Goal: Task Accomplishment & Management: Manage account settings

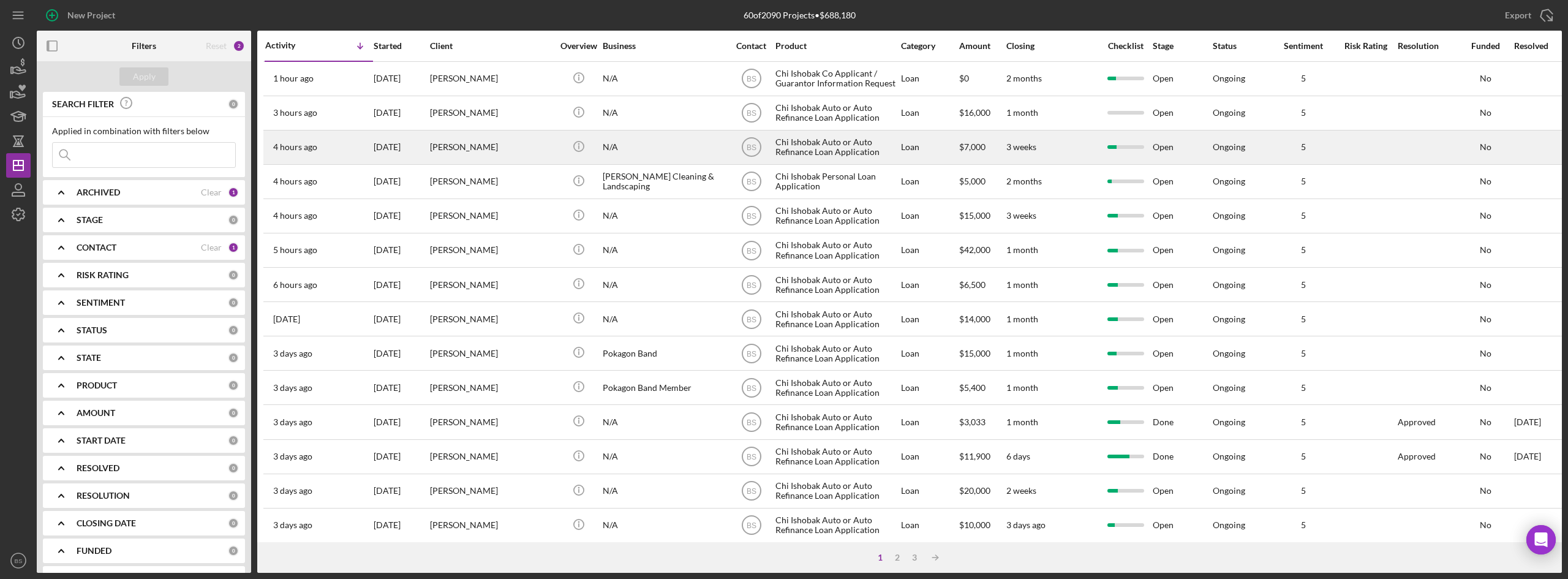
click at [530, 137] on div "[PERSON_NAME]" at bounding box center [491, 148] width 123 height 33
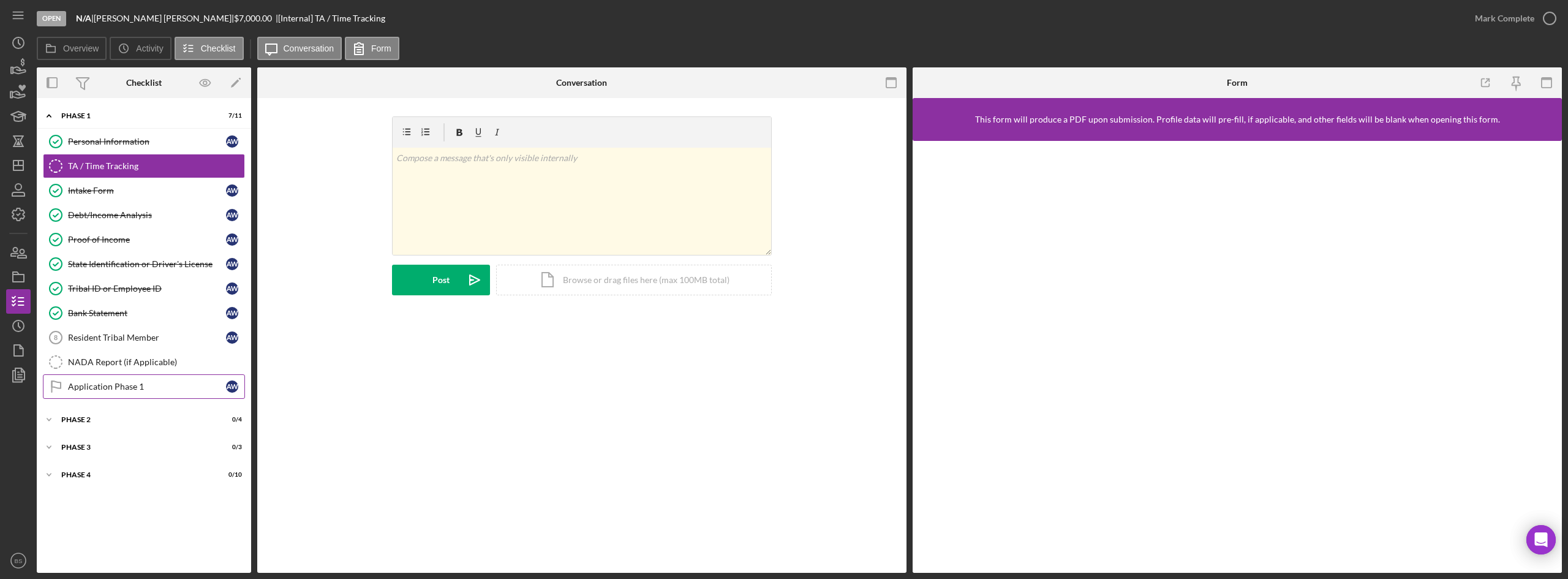
click at [104, 376] on link "Application Phase 1 Application Phase 1 A W" at bounding box center [144, 387] width 202 height 25
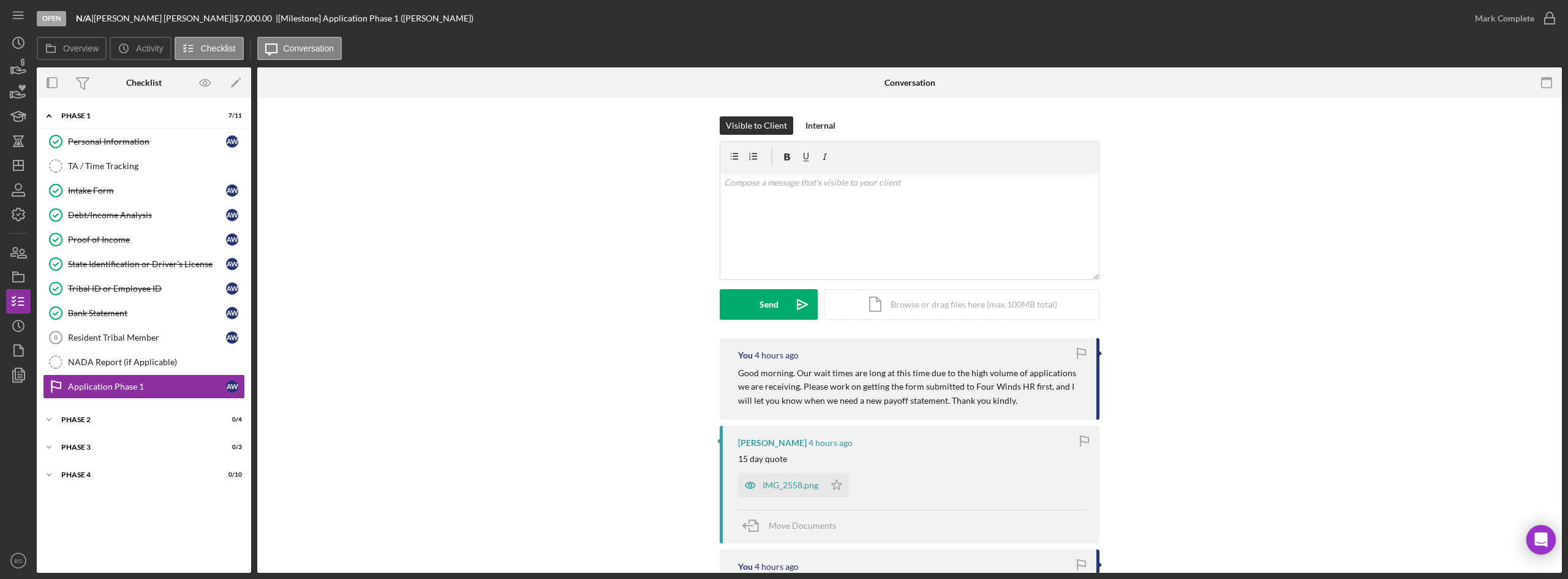
drag, startPoint x: 464, startPoint y: 236, endPoint x: 481, endPoint y: 191, distance: 48.1
click at [481, 191] on div "Visible to Client Internal v Color teal Color pink Remove color Add row above A…" at bounding box center [910, 227] width 1268 height 222
click at [12, 165] on icon "Icon/Dashboard" at bounding box center [18, 165] width 31 height 31
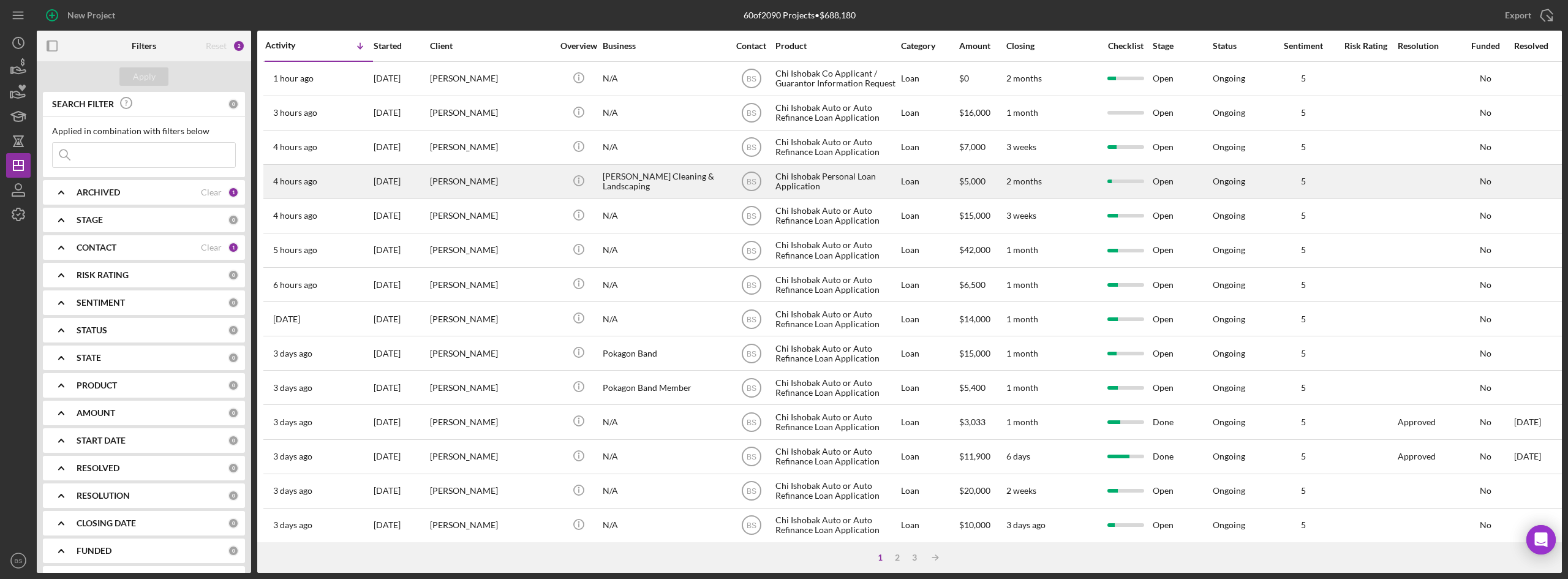
click at [525, 171] on div "[PERSON_NAME]" at bounding box center [491, 182] width 123 height 33
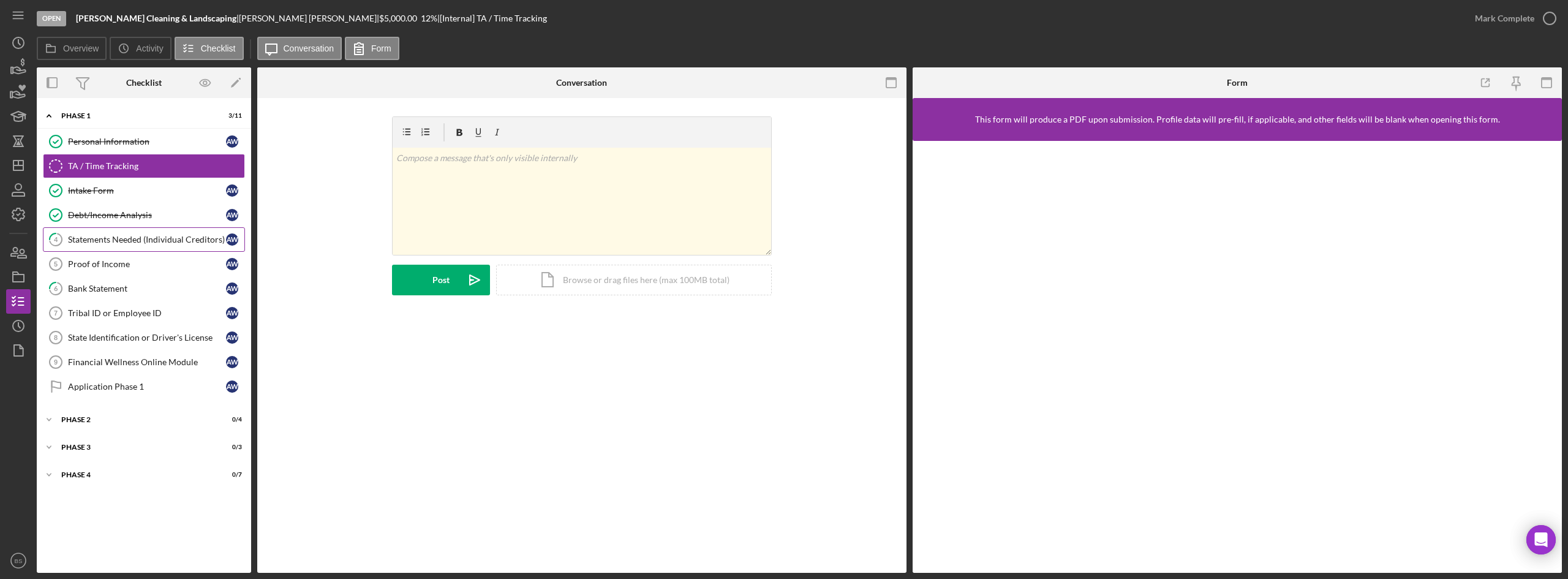
click at [140, 237] on div "Statements Needed (Individual Creditors)" at bounding box center [147, 239] width 158 height 10
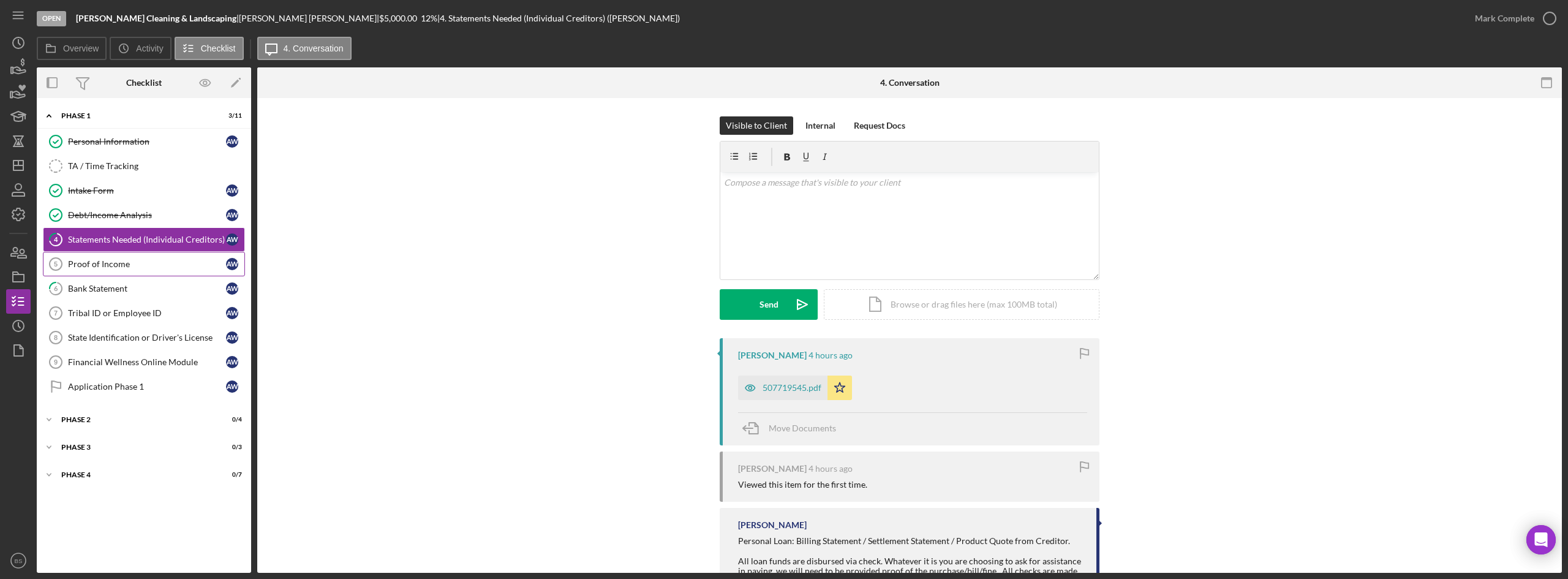
click at [136, 265] on div "Proof of Income" at bounding box center [147, 264] width 158 height 10
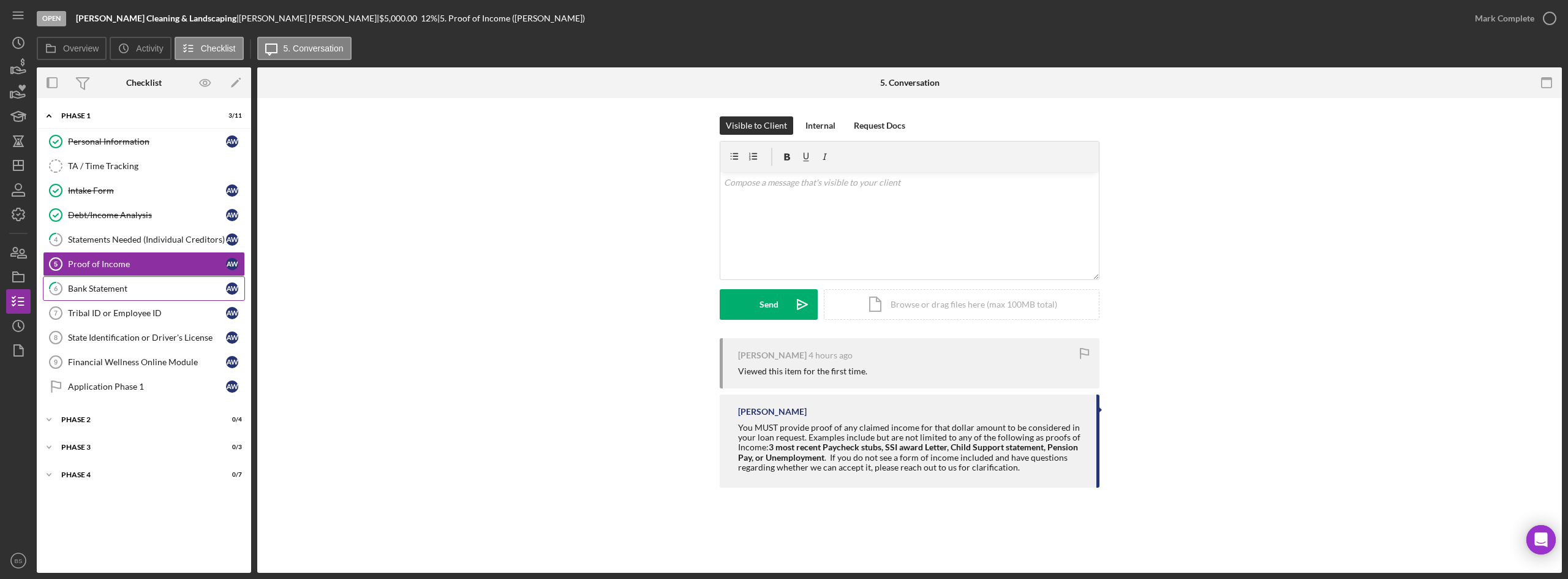
click at [137, 282] on link "6 Bank Statement A W" at bounding box center [144, 289] width 202 height 25
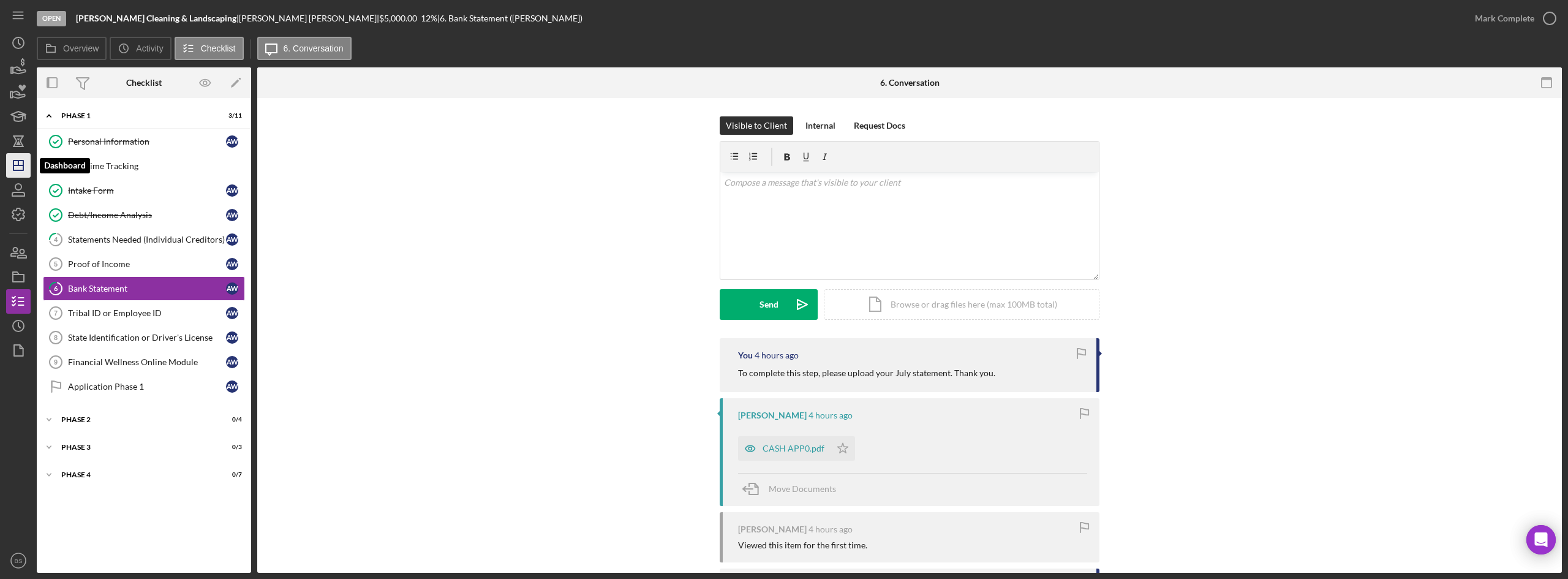
click at [23, 157] on icon "Icon/Dashboard" at bounding box center [18, 165] width 31 height 31
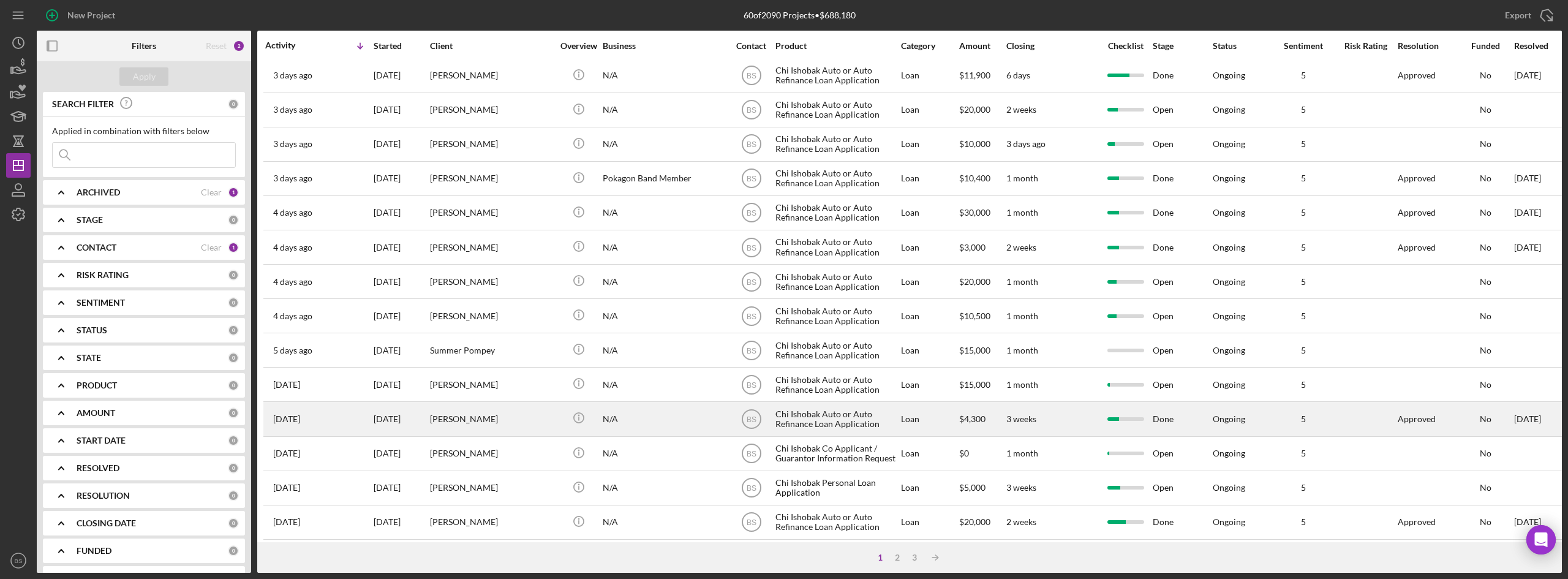
scroll to position [394, 0]
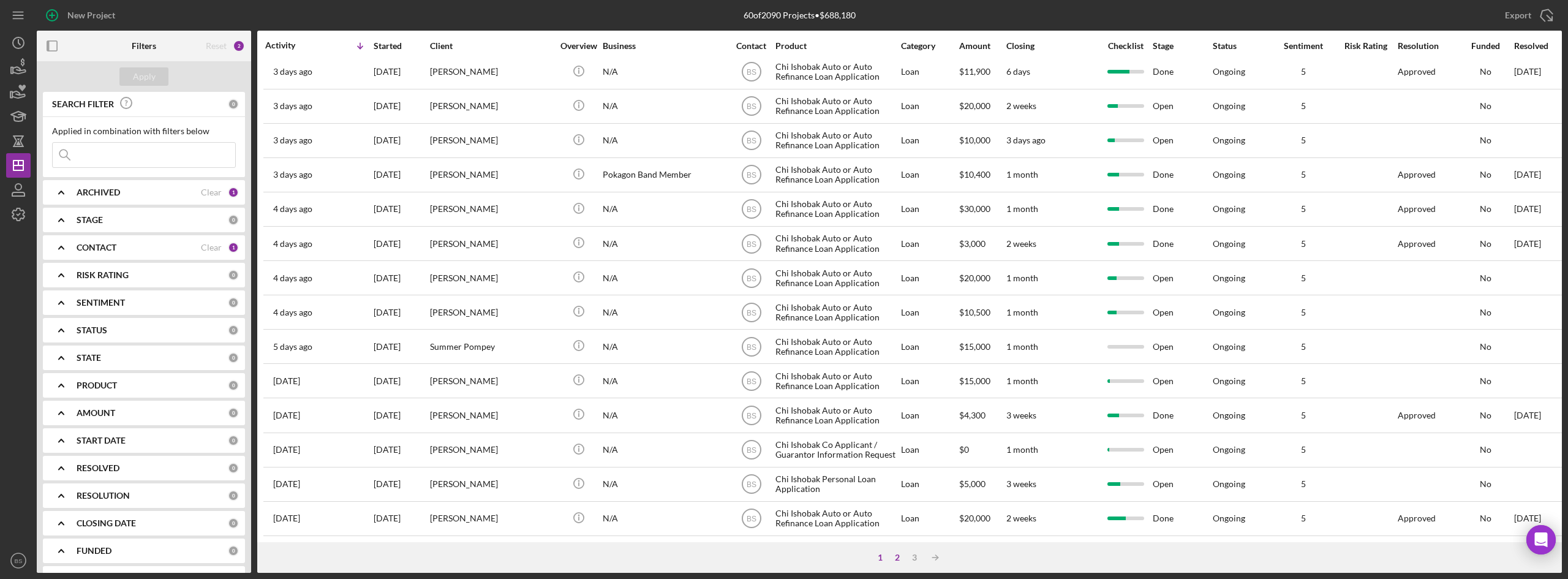
click at [891, 561] on div "2" at bounding box center [897, 557] width 17 height 10
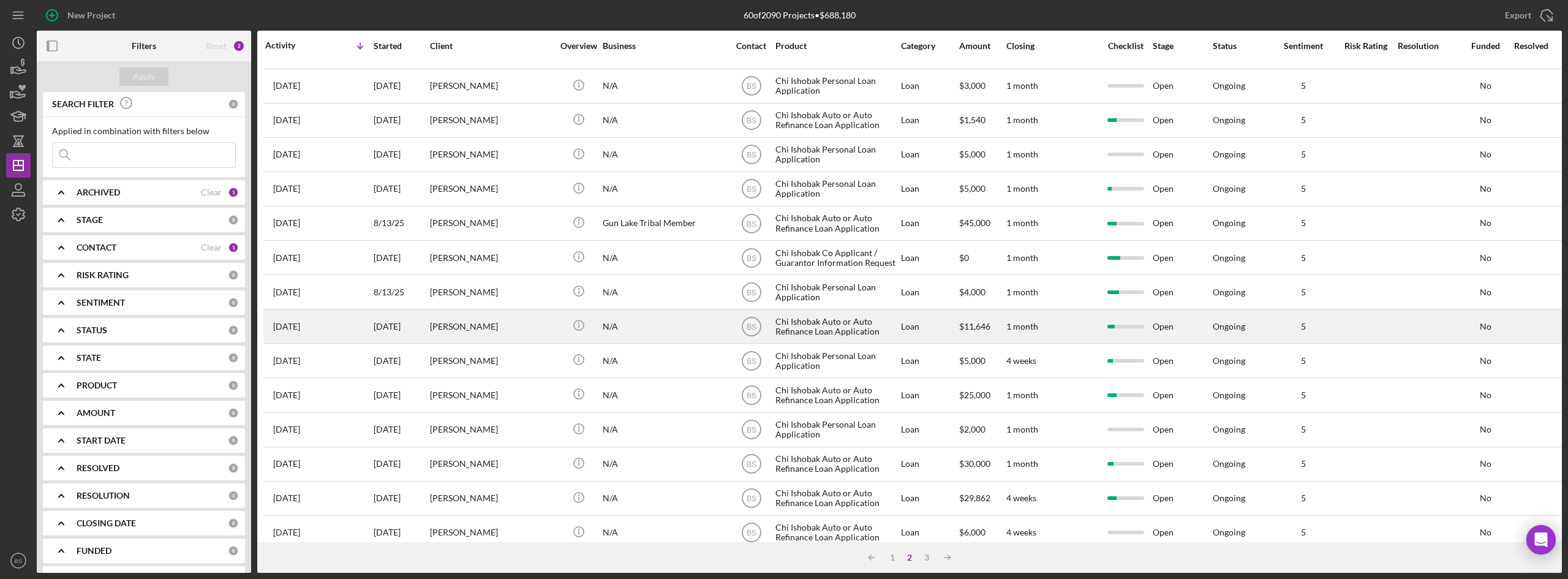
scroll to position [26, 0]
click at [496, 315] on div "[PERSON_NAME]" at bounding box center [491, 327] width 123 height 33
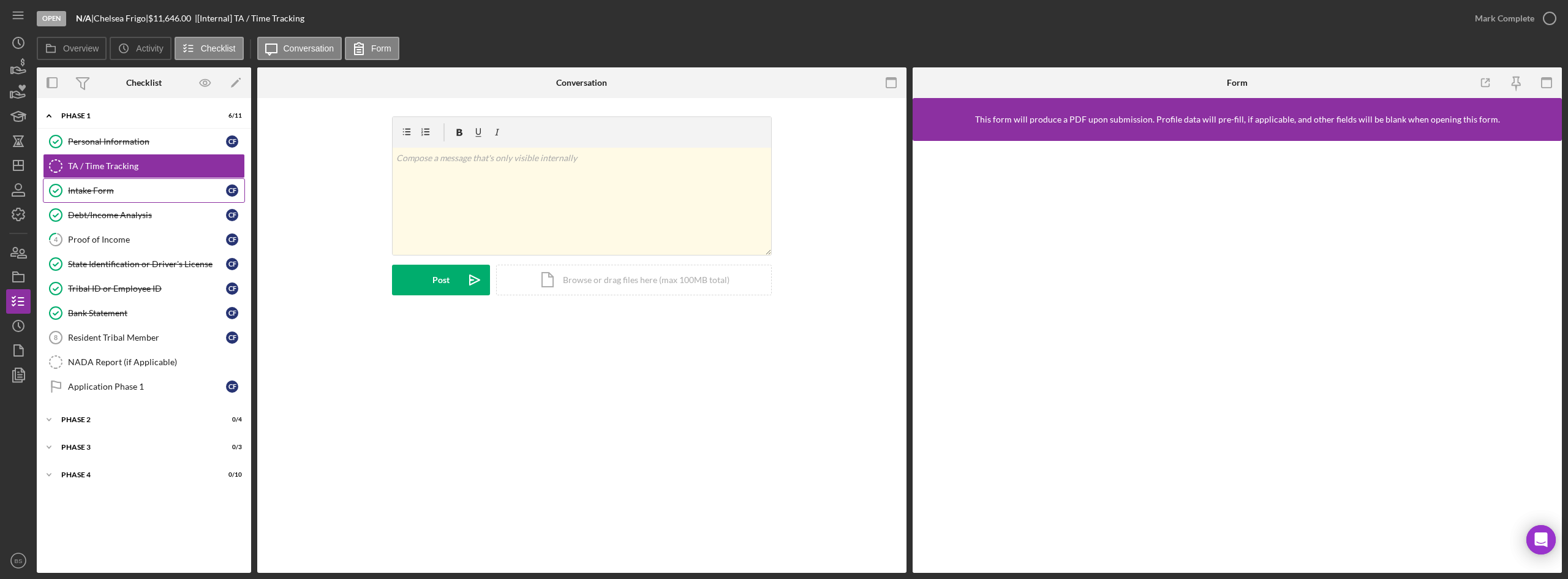
click at [125, 191] on div "Intake Form" at bounding box center [147, 190] width 158 height 10
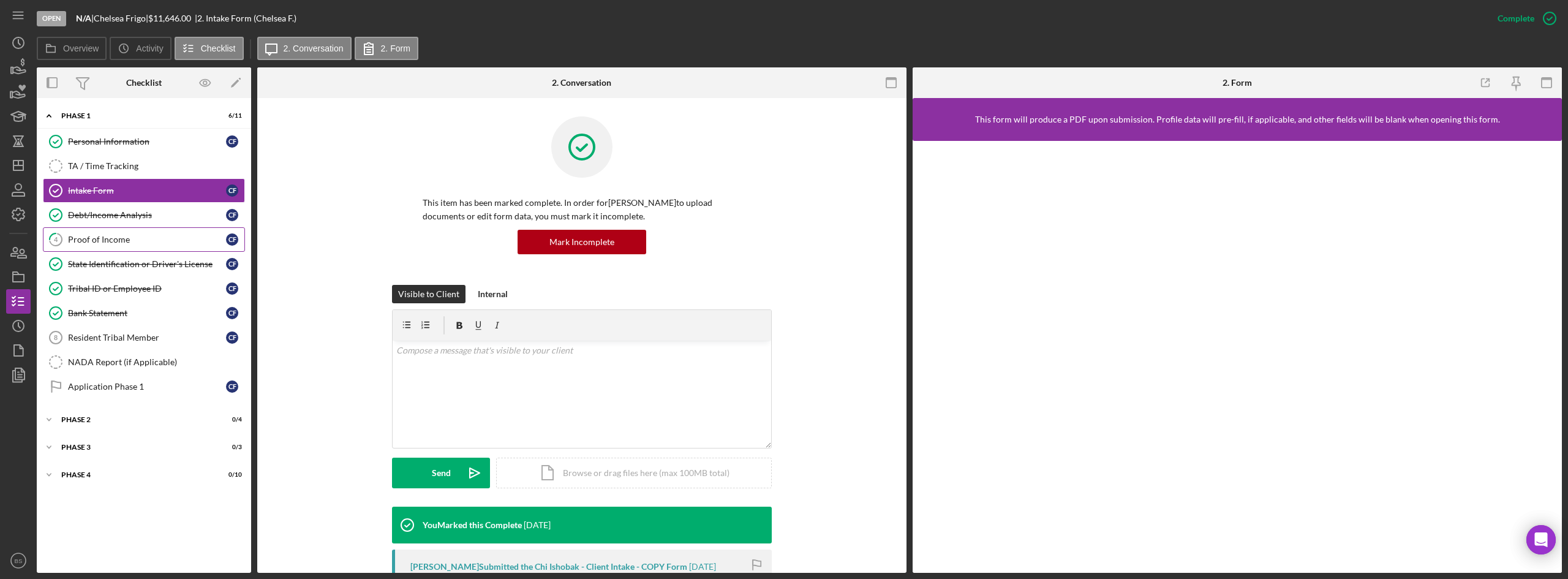
click at [146, 250] on link "4 Proof of Income C F" at bounding box center [144, 240] width 202 height 25
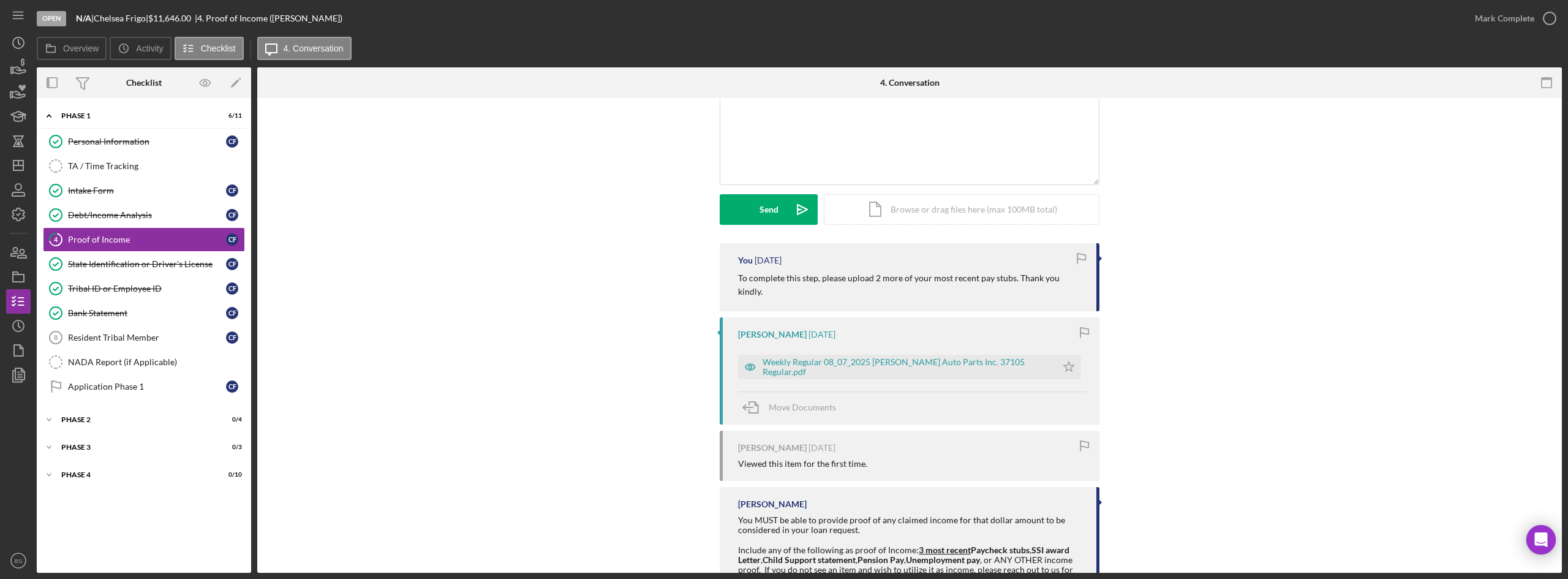
scroll to position [123, 0]
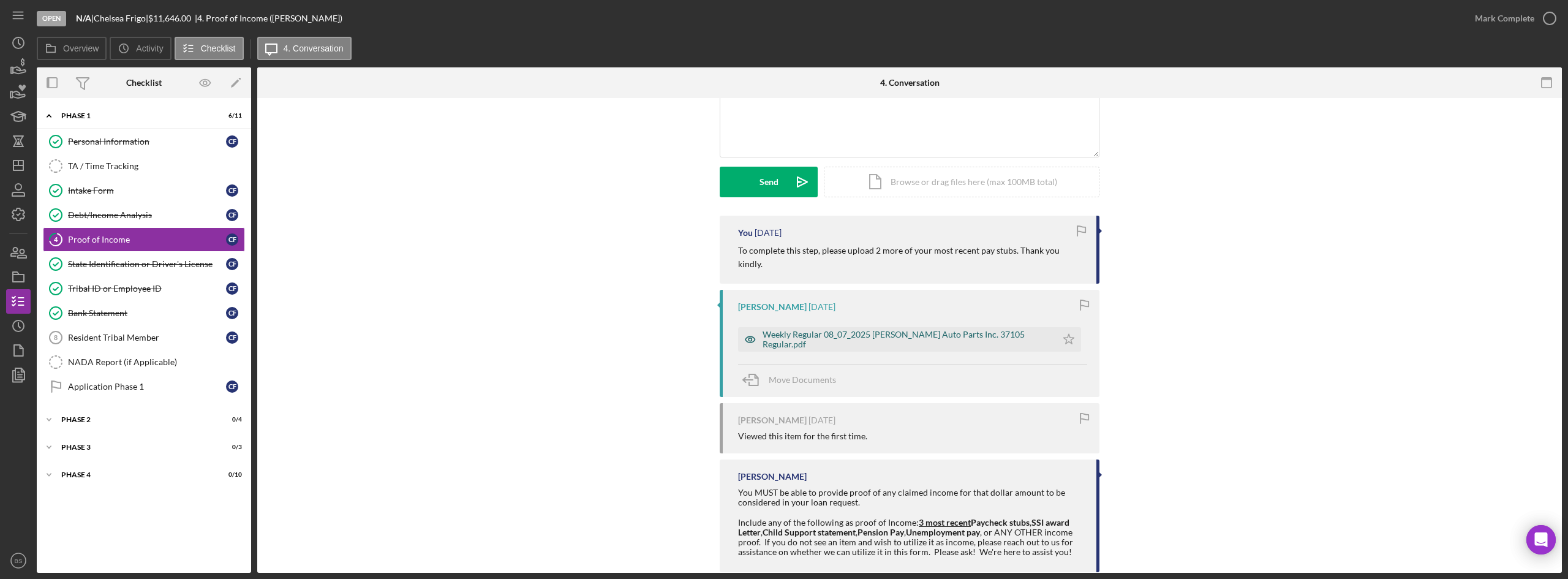
click at [826, 327] on div "Weekly Regular 08_07_2025 [PERSON_NAME] Auto Parts Inc. 37105 Regular.pdf" at bounding box center [897, 340] width 319 height 25
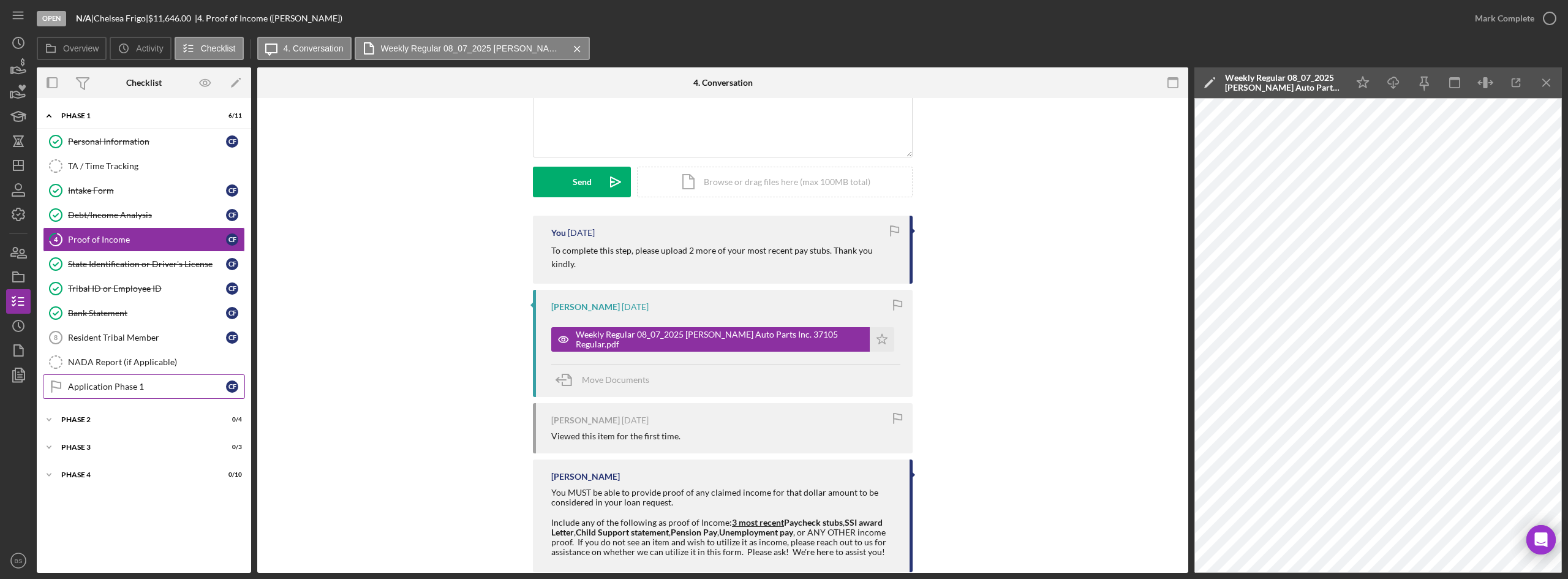
click at [88, 390] on div "Application Phase 1" at bounding box center [147, 386] width 158 height 10
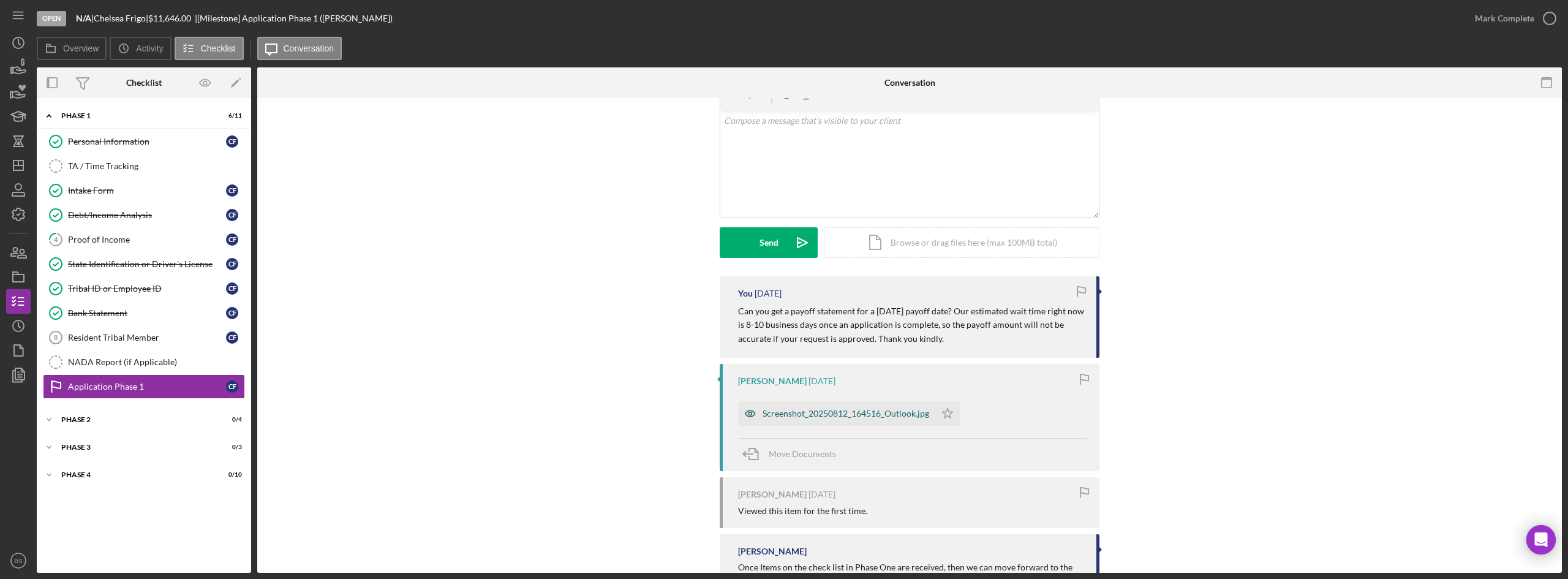
scroll to position [61, 0]
click at [895, 414] on div "Screenshot_20250812_164516_Outlook.jpg" at bounding box center [846, 414] width 167 height 10
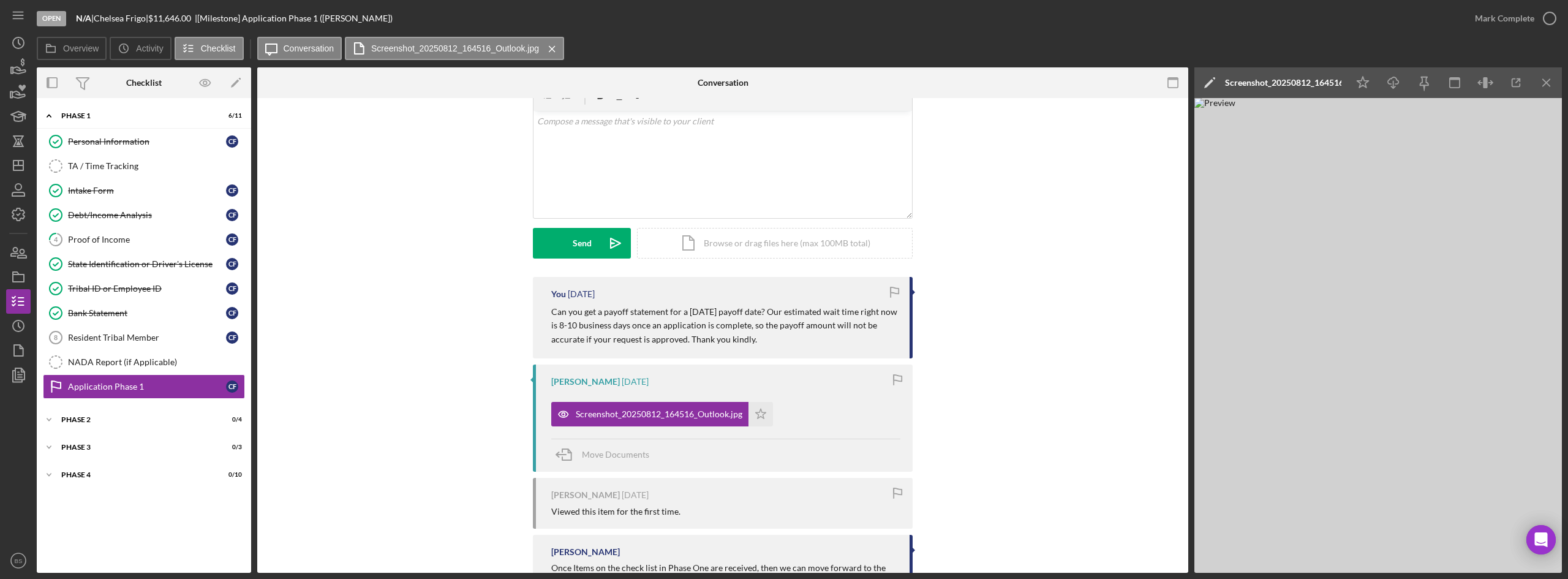
scroll to position [0, 0]
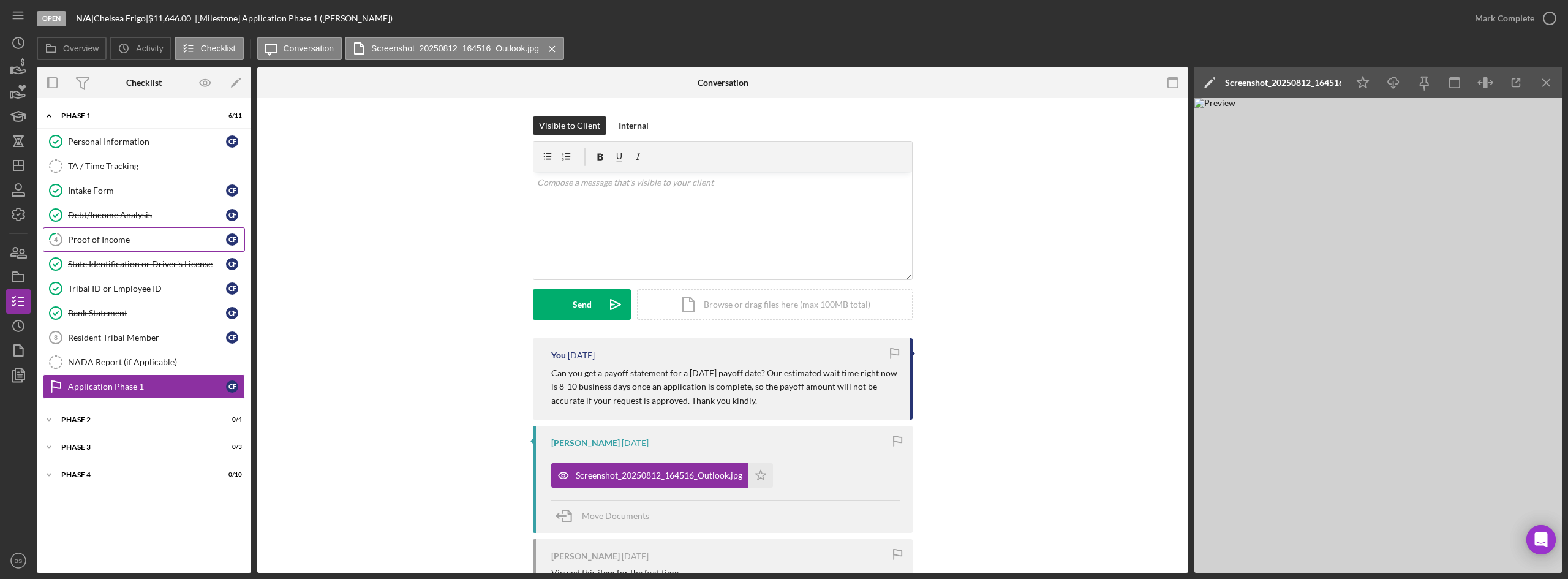
click at [167, 247] on link "4 Proof of Income C F" at bounding box center [144, 240] width 202 height 25
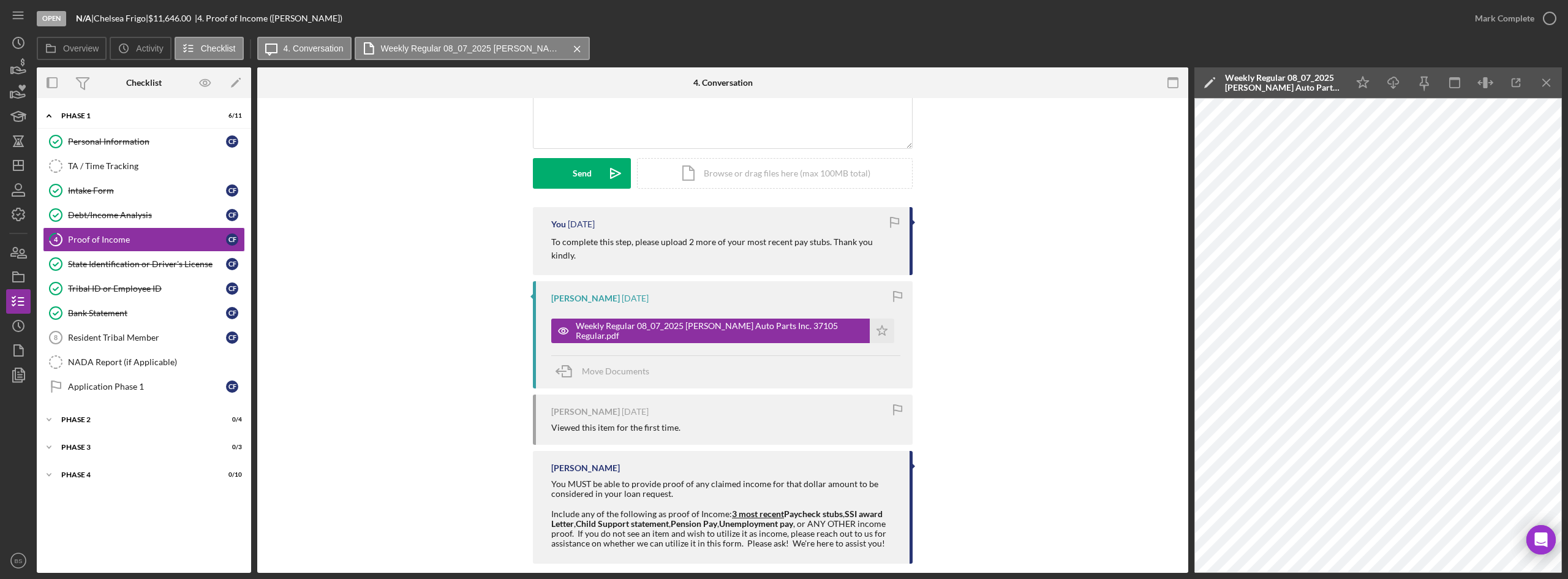
scroll to position [133, 0]
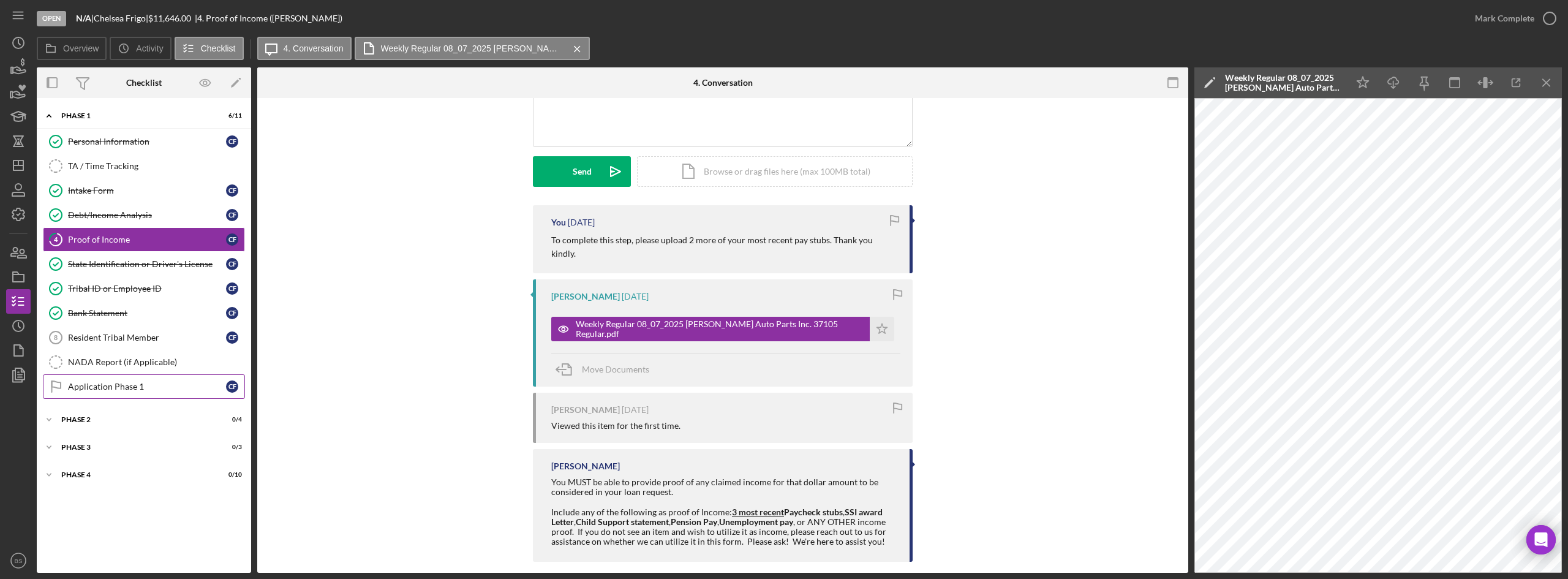
click at [123, 382] on div "Application Phase 1" at bounding box center [147, 386] width 158 height 10
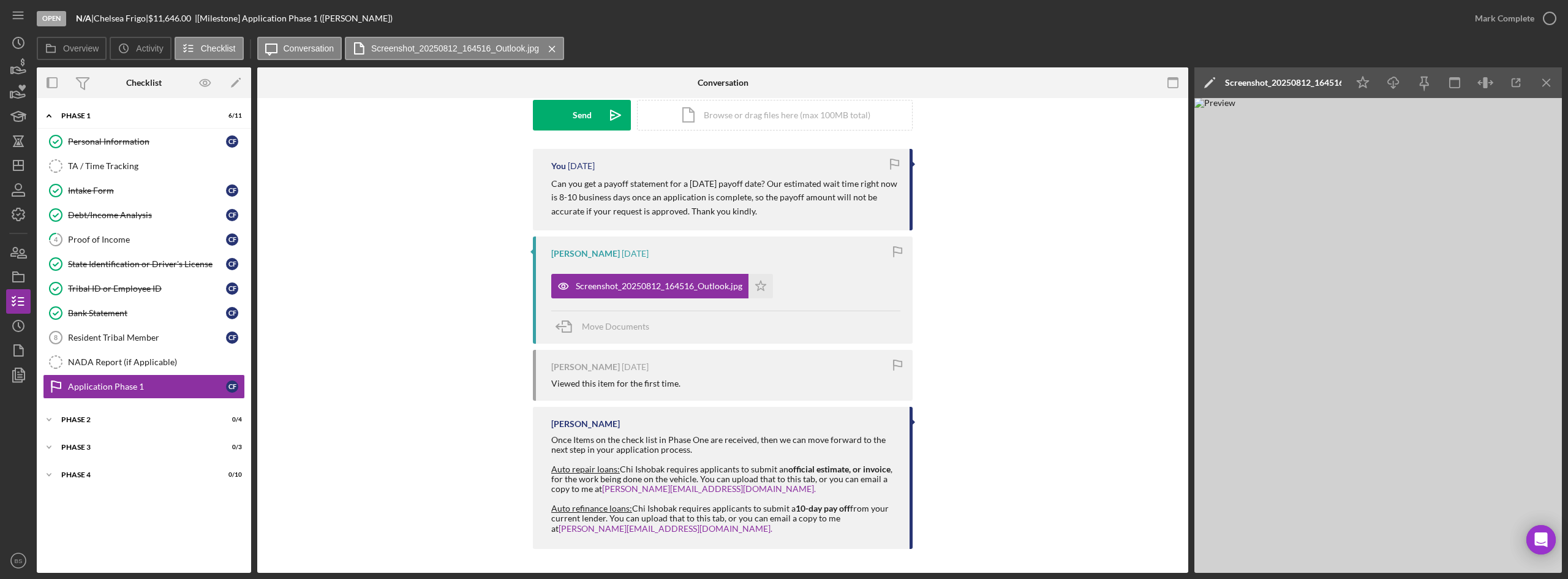
scroll to position [190, 0]
click at [15, 165] on line "button" at bounding box center [18, 165] width 10 height 0
